Goal: Information Seeking & Learning: Learn about a topic

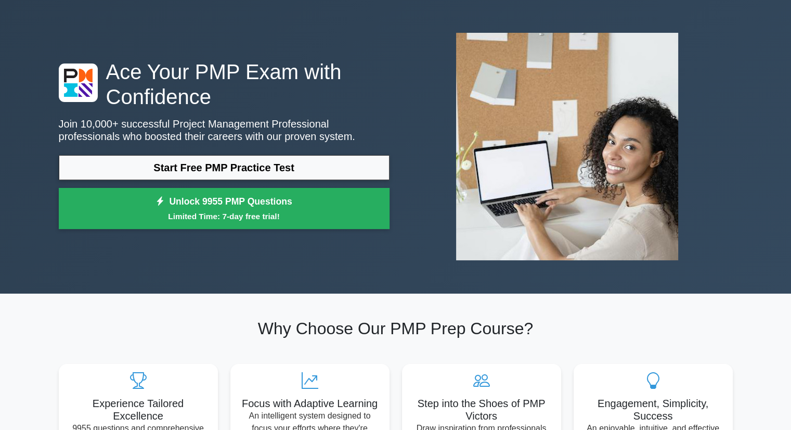
scroll to position [52, 0]
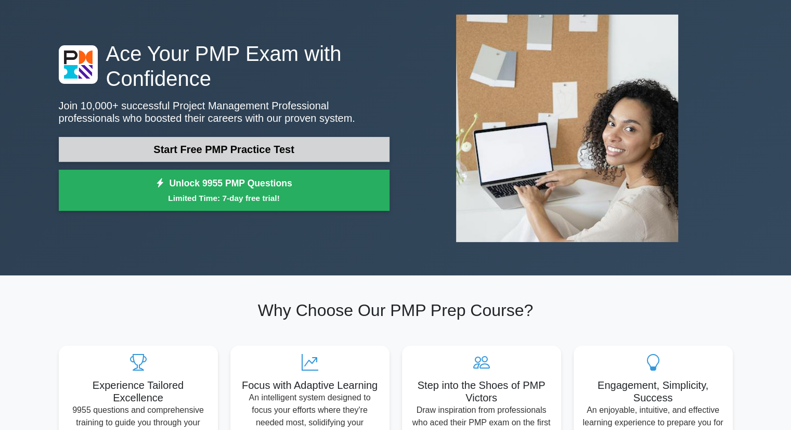
click at [162, 146] on link "Start Free PMP Practice Test" at bounding box center [224, 149] width 331 height 25
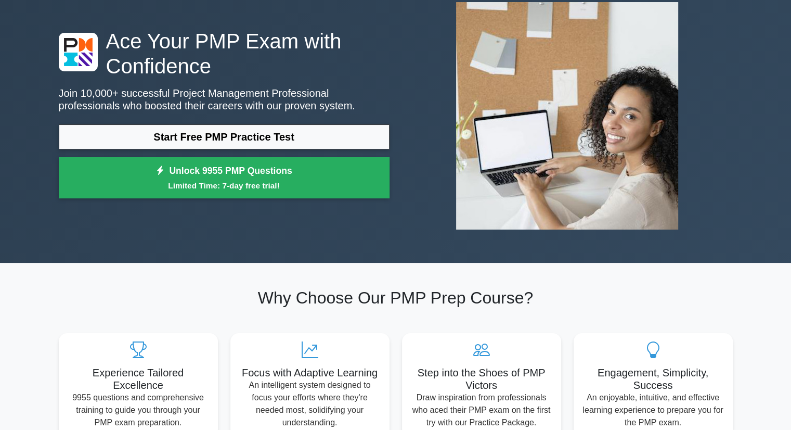
scroll to position [208, 0]
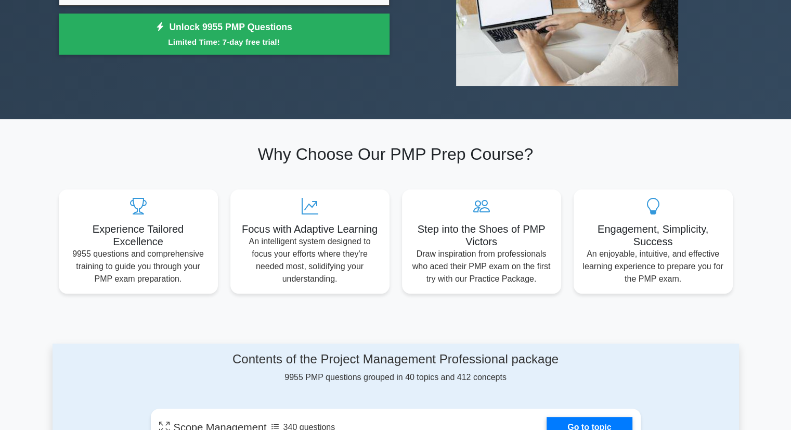
click at [396, 220] on div "Step into the Shoes of PMP Victors Draw inspiration from professionals who aced…" at bounding box center [482, 241] width 172 height 104
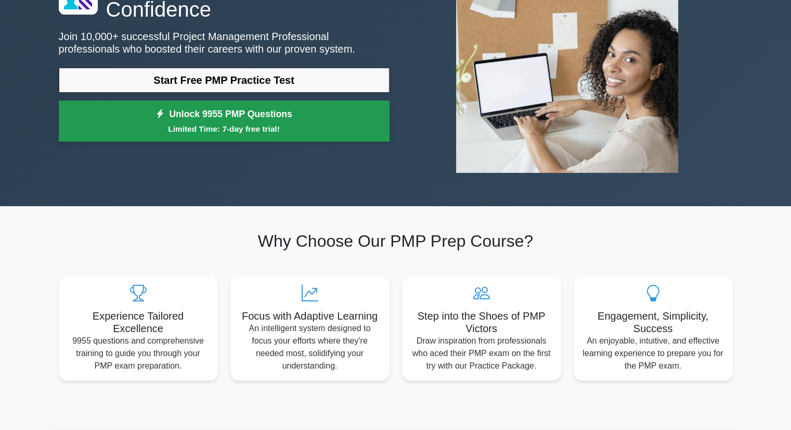
scroll to position [104, 0]
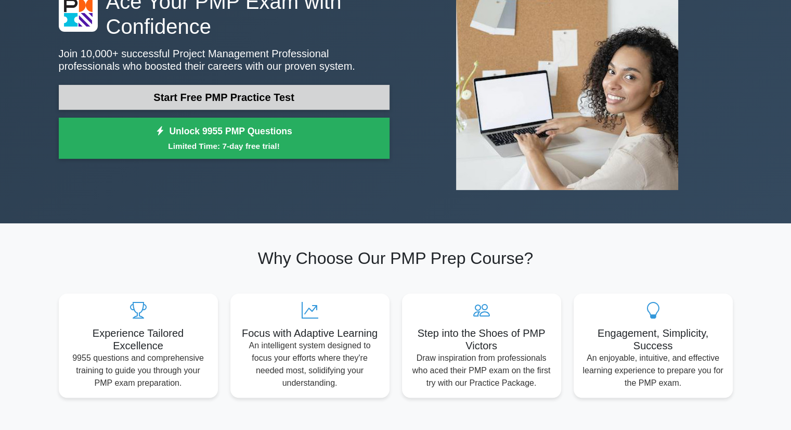
click at [173, 100] on link "Start Free PMP Practice Test" at bounding box center [224, 97] width 331 height 25
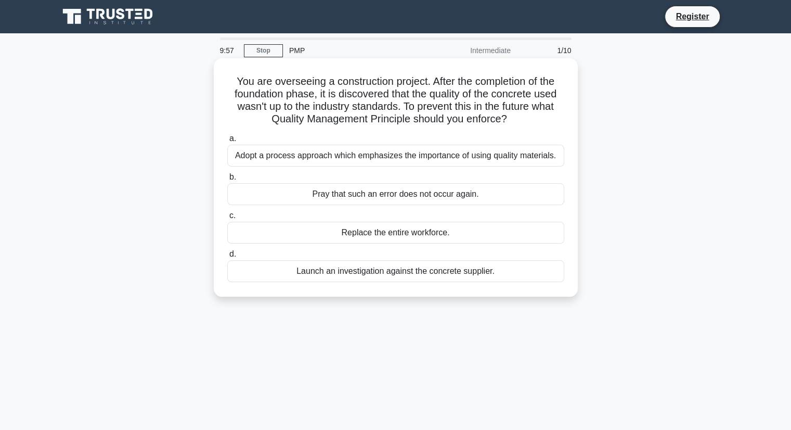
click at [342, 160] on div "Adopt a process approach which emphasizes the importance of using quality mater…" at bounding box center [395, 156] width 337 height 22
drag, startPoint x: 392, startPoint y: 104, endPoint x: 250, endPoint y: 121, distance: 143.6
click at [393, 104] on h5 "You are overseeing a construction project. After the completion of the foundati…" at bounding box center [395, 100] width 339 height 51
click at [393, 275] on div "Launch an investigation against the concrete supplier." at bounding box center [395, 271] width 337 height 22
click at [227, 258] on input "d. Launch an investigation against the concrete supplier." at bounding box center [227, 254] width 0 height 7
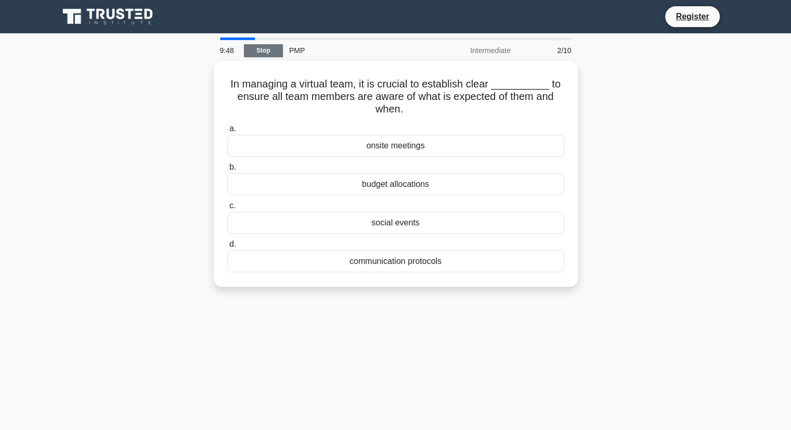
click at [260, 50] on link "Stop" at bounding box center [263, 50] width 39 height 13
click at [624, 427] on div "8:55 Stop PMP Intermediate 2/10 In managing a virtual team, it is crucial to es…" at bounding box center [396, 297] width 687 height 520
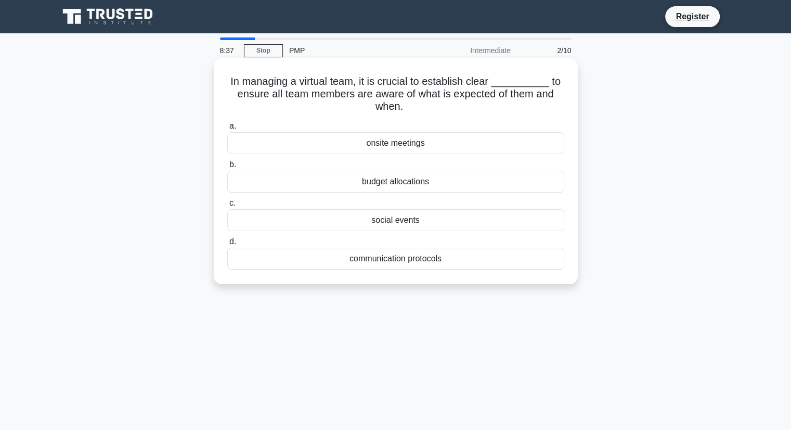
click at [424, 265] on div "communication protocols" at bounding box center [395, 259] width 337 height 22
click at [227, 245] on input "d. communication protocols" at bounding box center [227, 241] width 0 height 7
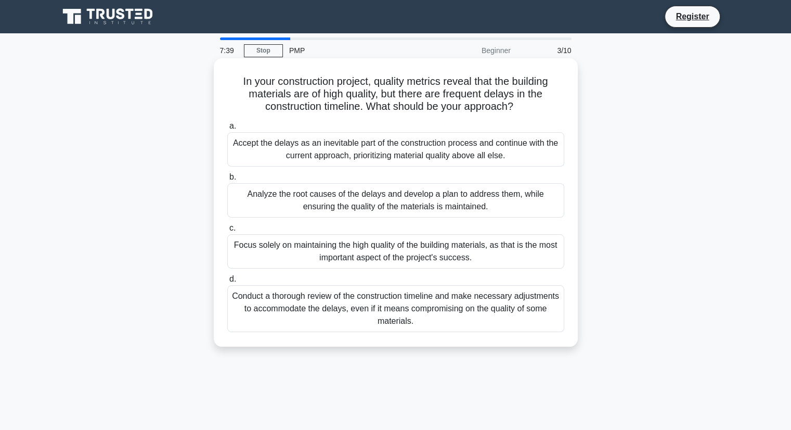
click at [297, 204] on div "Analyze the root causes of the delays and develop a plan to address them, while…" at bounding box center [395, 200] width 337 height 34
click at [227, 181] on input "b. Analyze the root causes of the delays and develop a plan to address them, wh…" at bounding box center [227, 177] width 0 height 7
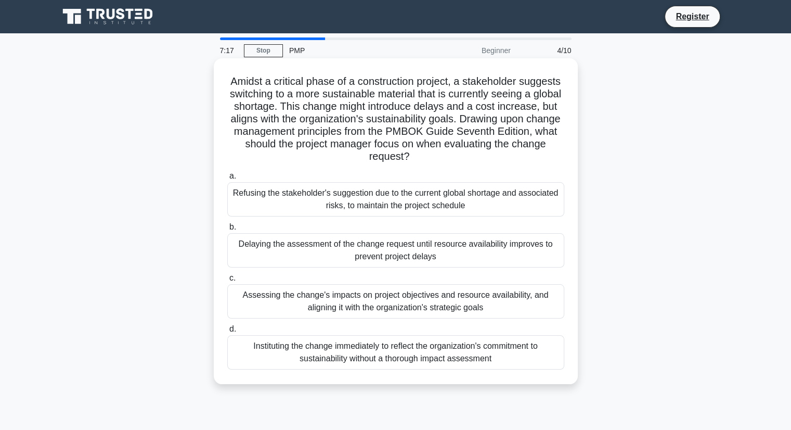
scroll to position [52, 0]
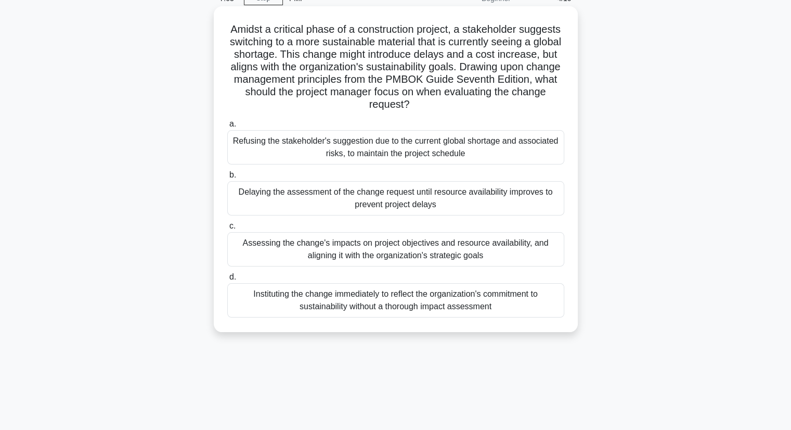
click at [283, 255] on div "Assessing the change's impacts on project objectives and resource availability,…" at bounding box center [395, 249] width 337 height 34
click at [227, 229] on input "c. Assessing the change's impacts on project objectives and resource availabili…" at bounding box center [227, 226] width 0 height 7
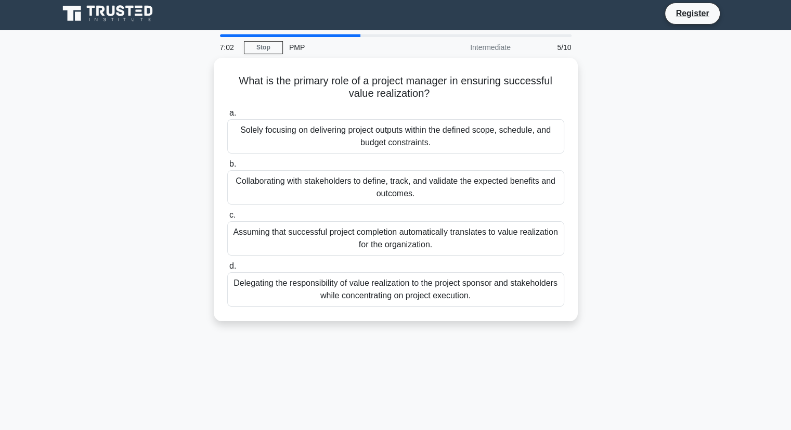
scroll to position [0, 0]
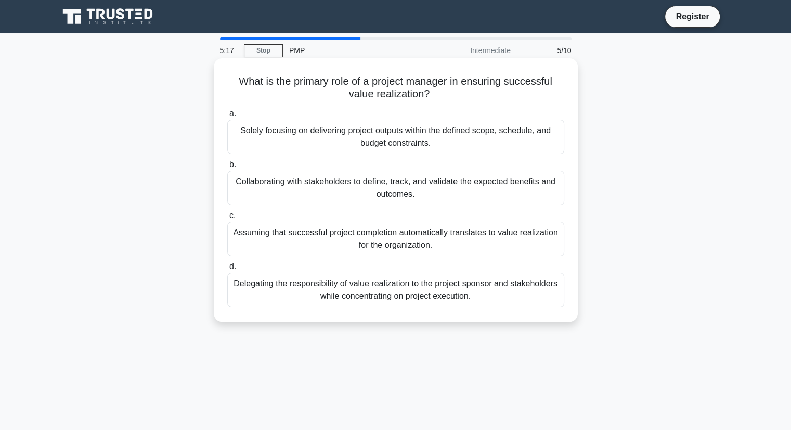
click at [289, 298] on div "Delegating the responsibility of value realization to the project sponsor and s…" at bounding box center [395, 290] width 337 height 34
click at [227, 270] on input "d. Delegating the responsibility of value realization to the project sponsor an…" at bounding box center [227, 266] width 0 height 7
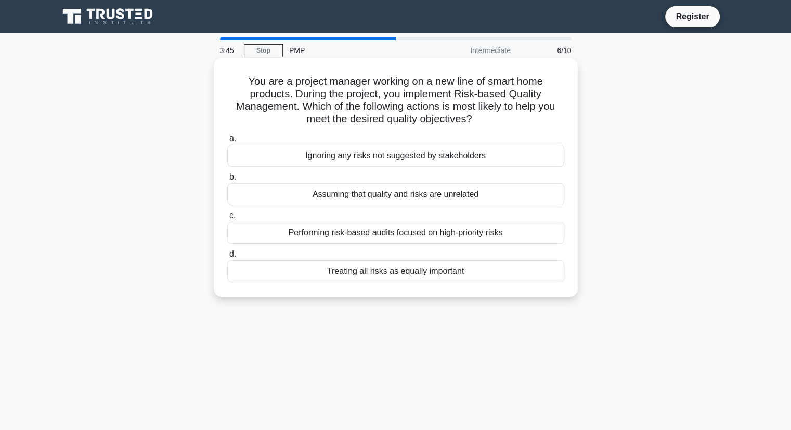
click at [350, 232] on div "Performing risk-based audits focused on high-priority risks" at bounding box center [395, 233] width 337 height 22
click at [227, 219] on input "c. Performing risk-based audits focused on high-priority risks" at bounding box center [227, 215] width 0 height 7
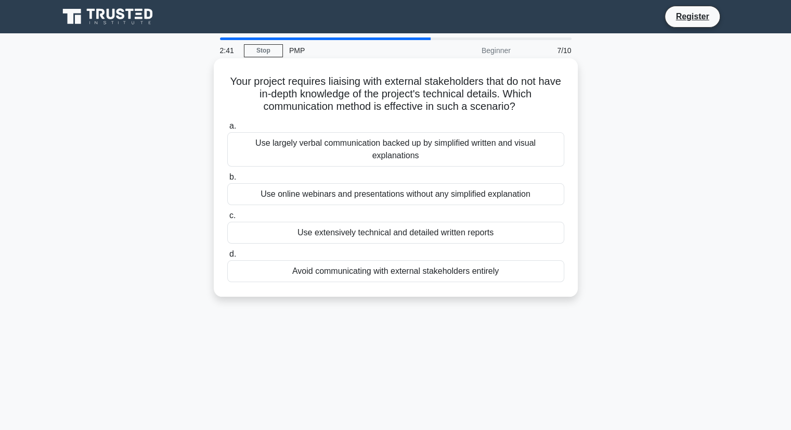
click at [303, 238] on div "Use extensively technical and detailed written reports" at bounding box center [395, 233] width 337 height 22
click at [227, 219] on input "c. Use extensively technical and detailed written reports" at bounding box center [227, 215] width 0 height 7
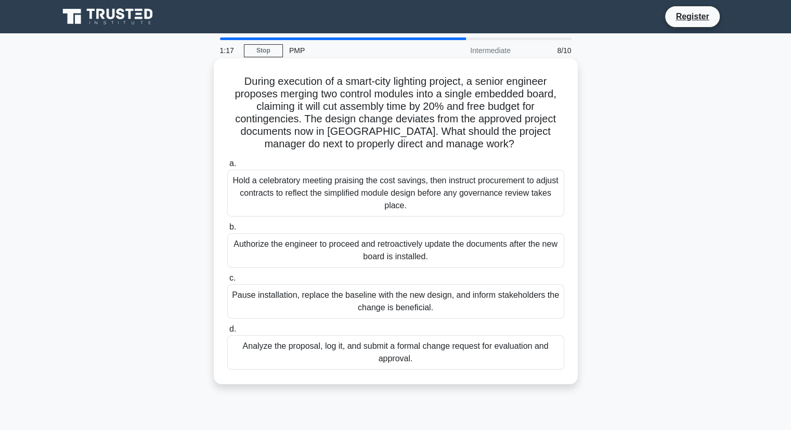
click at [352, 352] on div "Analyze the proposal, log it, and submit a formal change request for evaluation…" at bounding box center [395, 352] width 337 height 34
click at [235, 361] on div "Analyze the proposal, log it, and submit a formal change request for evaluation…" at bounding box center [395, 352] width 337 height 34
click at [227, 332] on input "d. Analyze the proposal, log it, and submit a formal change request for evaluat…" at bounding box center [227, 329] width 0 height 7
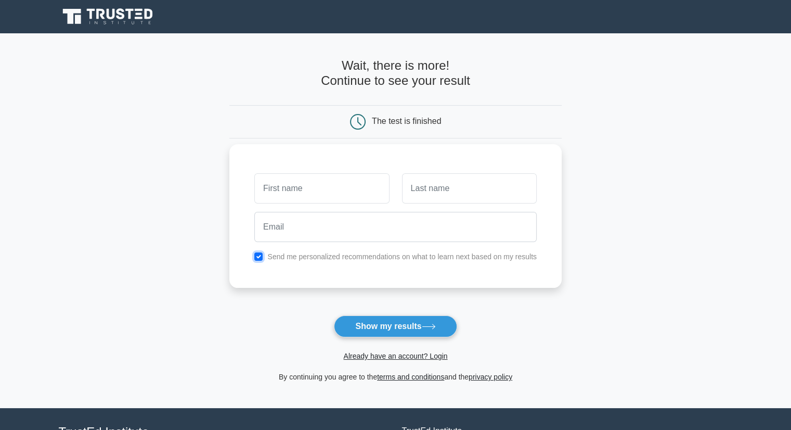
click at [258, 256] on input "checkbox" at bounding box center [258, 256] width 8 height 8
checkbox input "false"
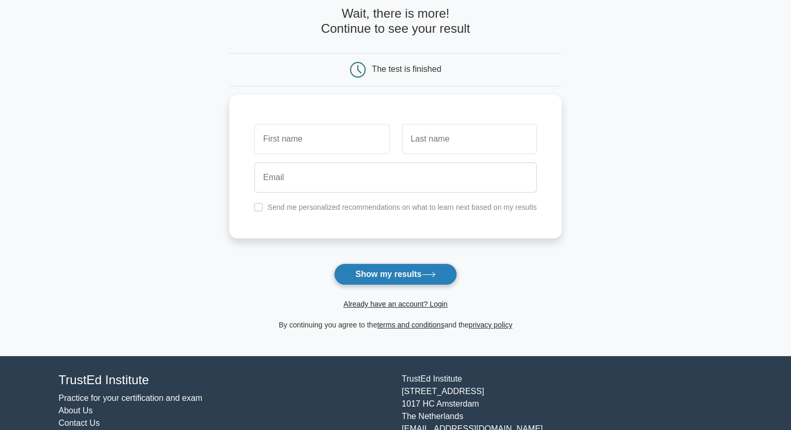
click at [404, 275] on button "Show my results" at bounding box center [395, 274] width 123 height 22
click at [382, 265] on button "Show my results" at bounding box center [395, 274] width 123 height 22
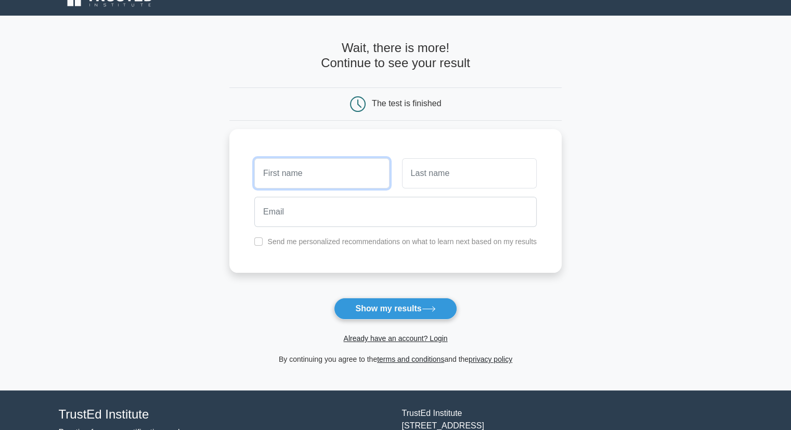
scroll to position [0, 0]
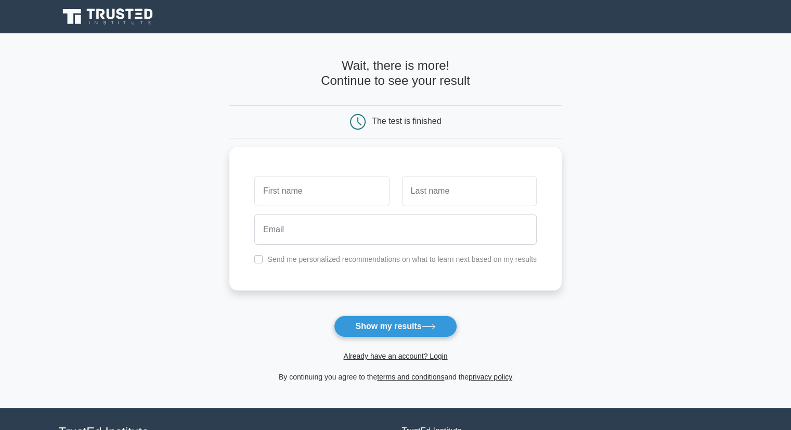
click at [361, 131] on div "The test is finished" at bounding box center [395, 121] width 332 height 33
click at [400, 331] on button "Show my results" at bounding box center [395, 326] width 123 height 22
click at [402, 331] on button "Show my results" at bounding box center [395, 326] width 123 height 22
click at [418, 323] on button "Show my results" at bounding box center [395, 326] width 123 height 22
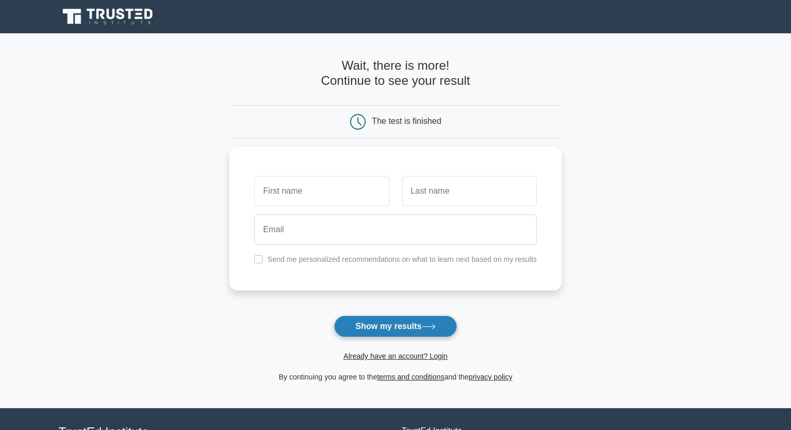
click at [375, 325] on button "Show my results" at bounding box center [395, 326] width 123 height 22
click at [81, 100] on main "Wait, there is more! Continue to see your result The test is finished and the" at bounding box center [395, 220] width 791 height 375
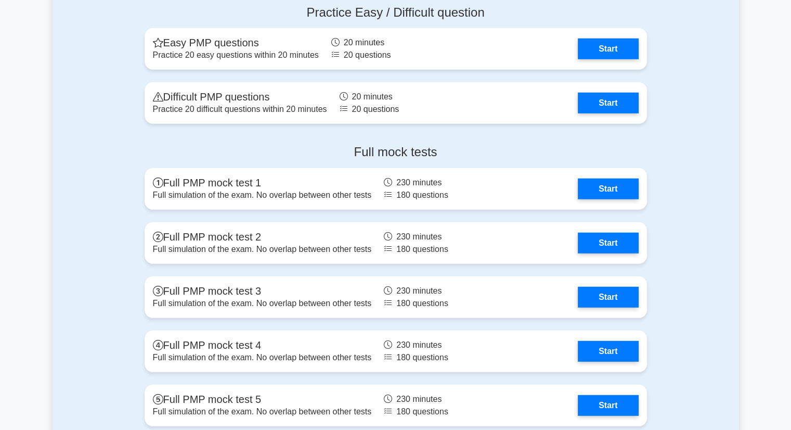
scroll to position [2913, 0]
